Goal: Find specific page/section: Find specific page/section

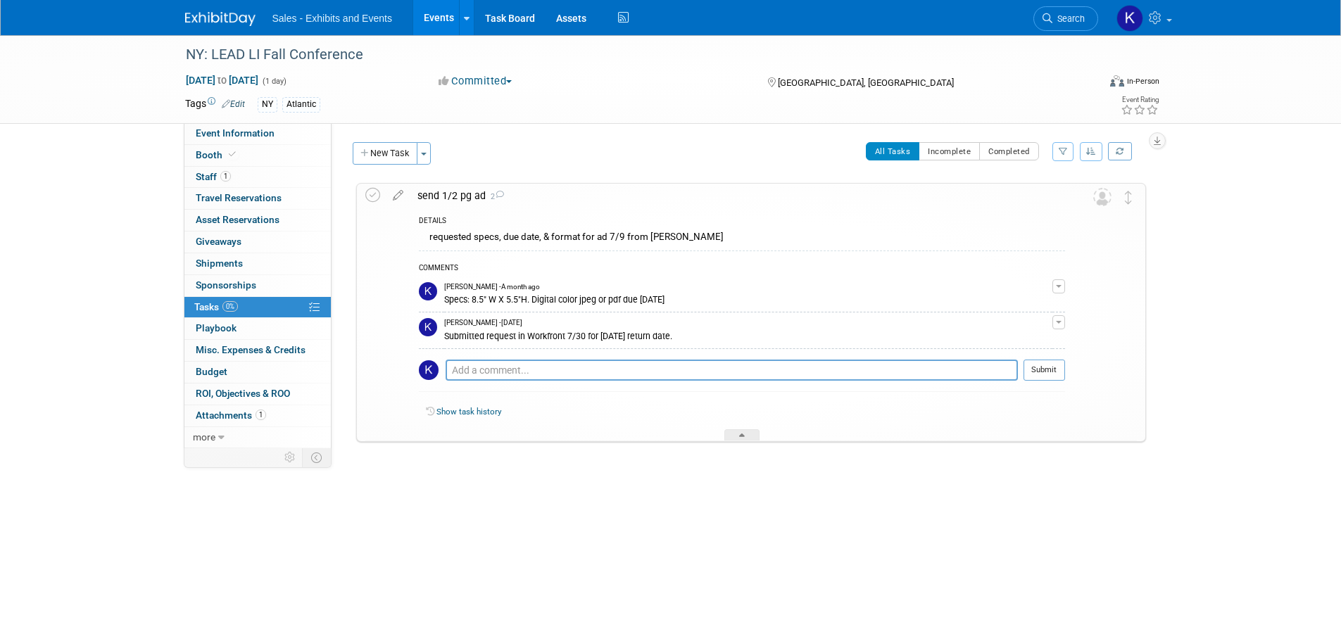
click at [232, 21] on img at bounding box center [220, 19] width 70 height 14
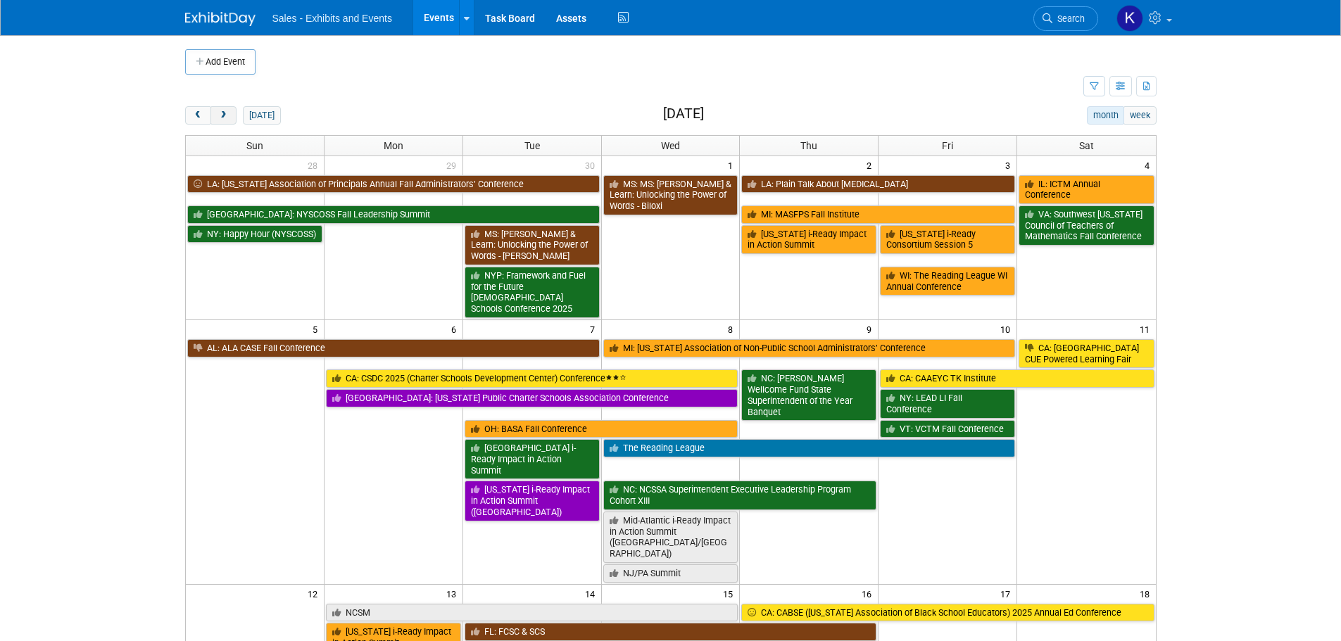
click at [225, 117] on span "next" at bounding box center [223, 115] width 11 height 9
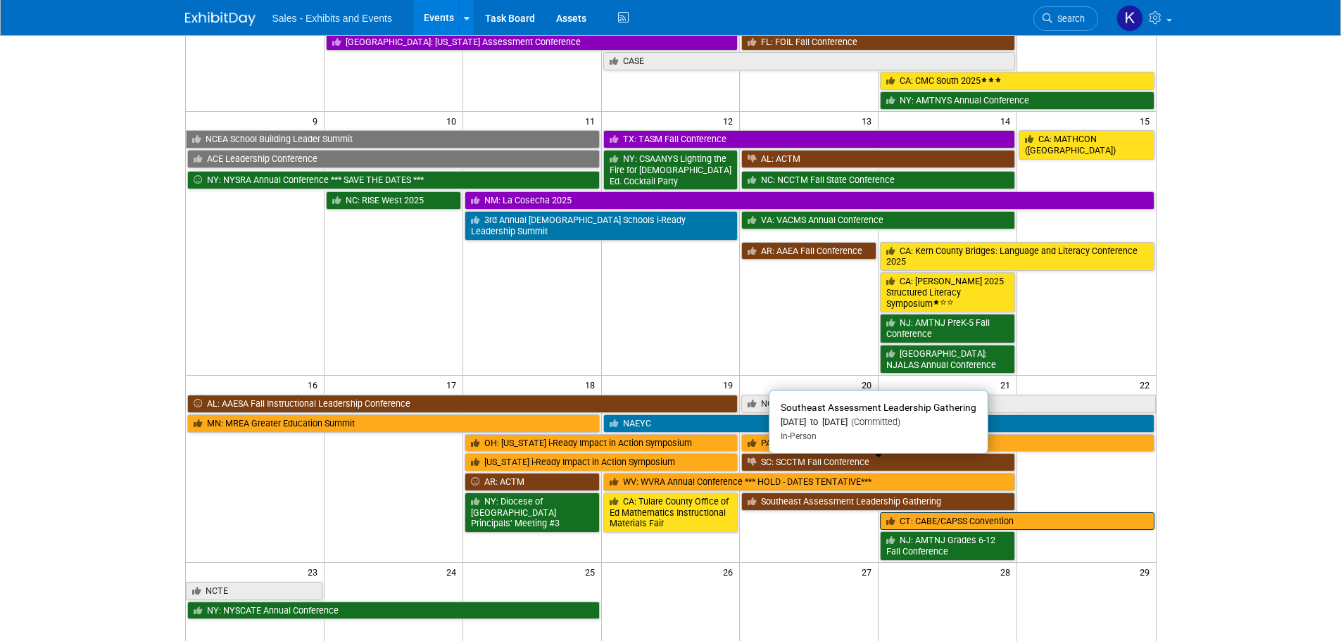
scroll to position [352, 0]
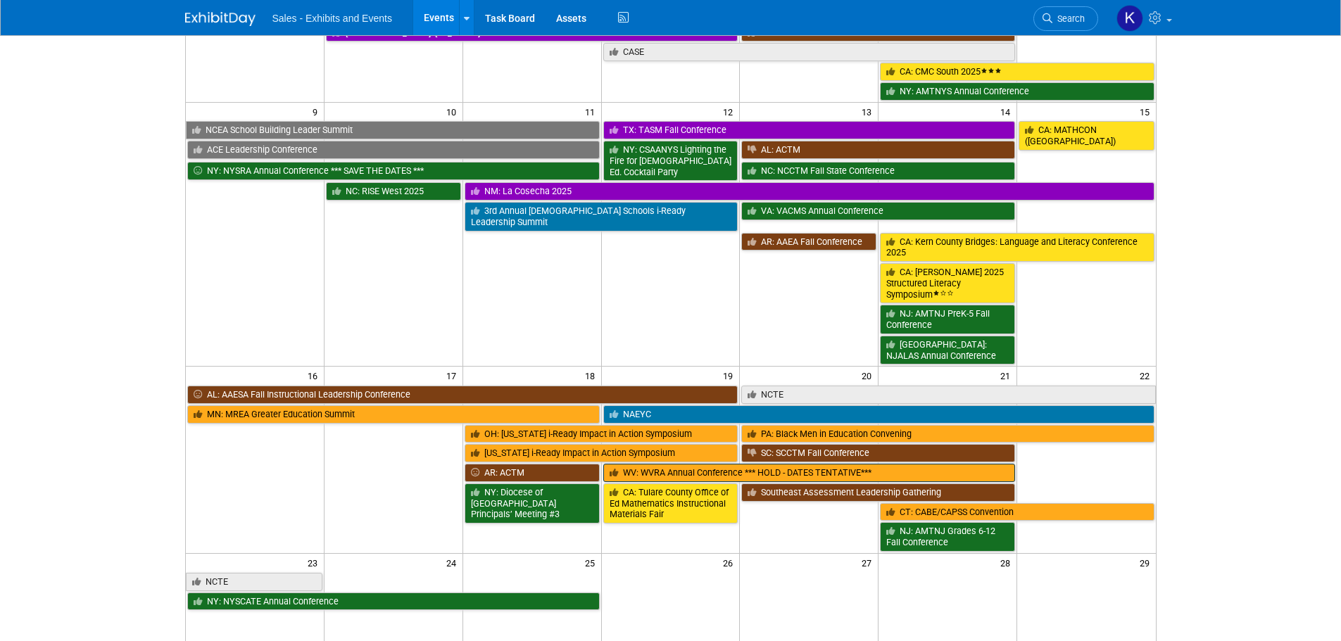
click at [816, 464] on link "WV: WVRA Annual Conference *** HOLD - DATES TENTATIVE***" at bounding box center [809, 473] width 413 height 18
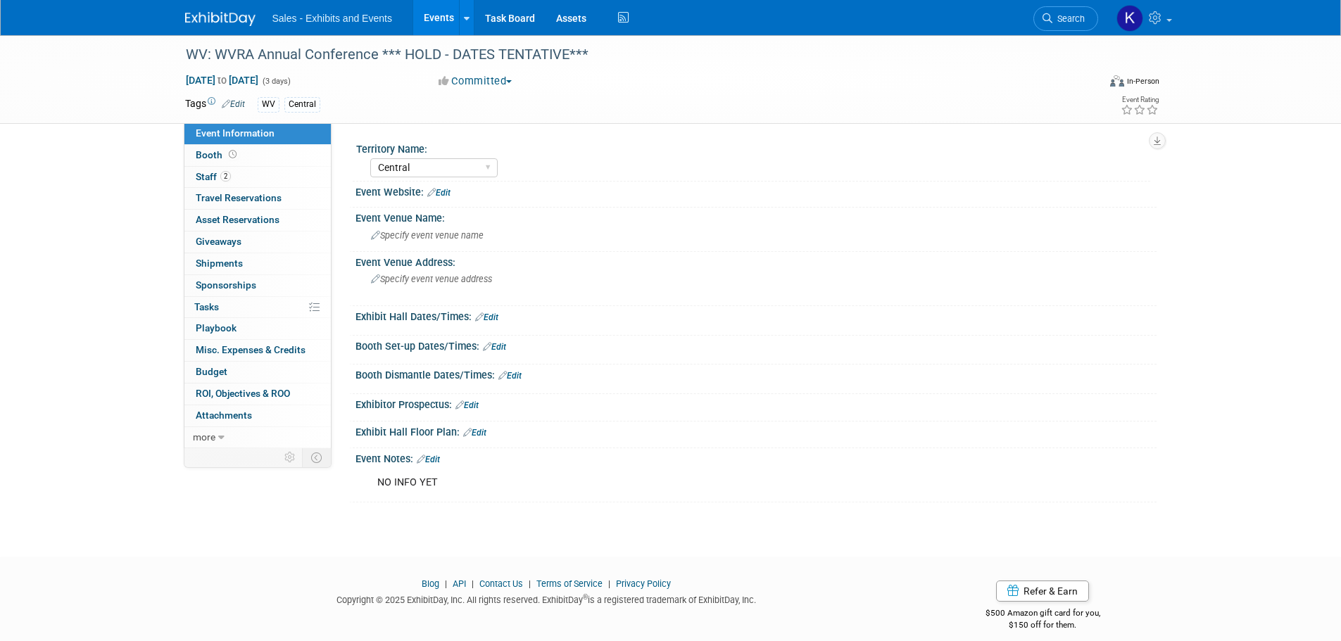
select select "Central"
click at [240, 22] on img at bounding box center [220, 19] width 70 height 14
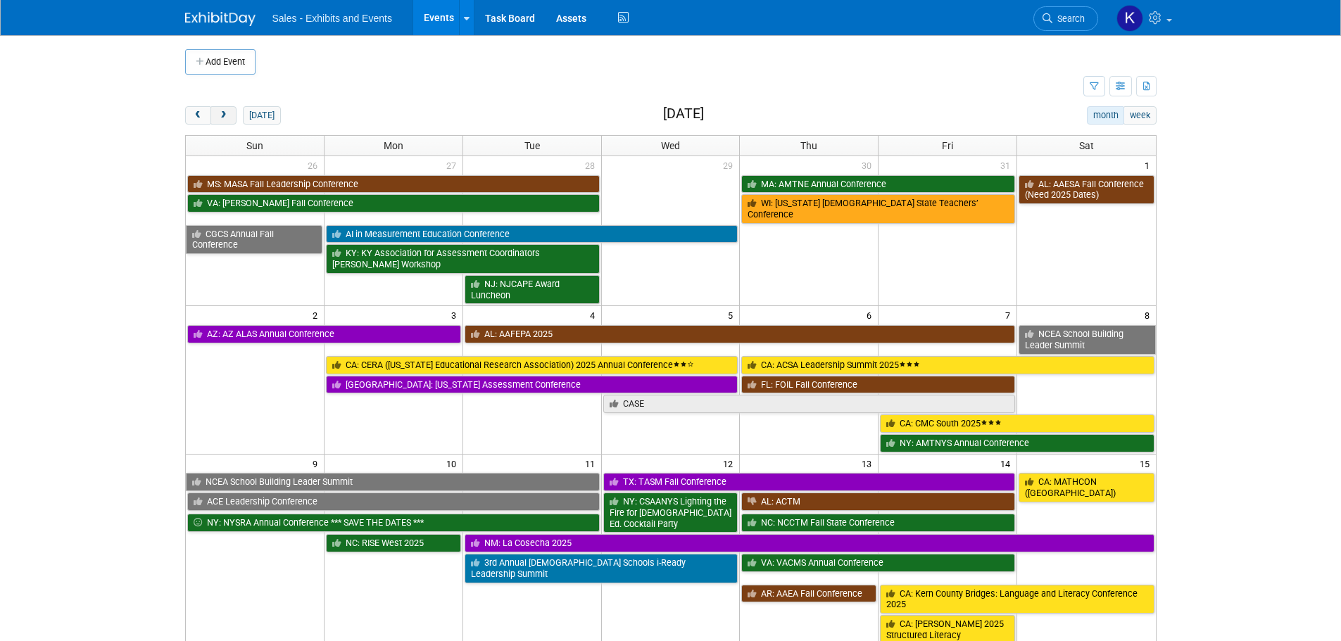
drag, startPoint x: 233, startPoint y: 120, endPoint x: 246, endPoint y: 128, distance: 15.8
click at [232, 120] on button "next" at bounding box center [224, 115] width 26 height 18
